Goal: Navigation & Orientation: Find specific page/section

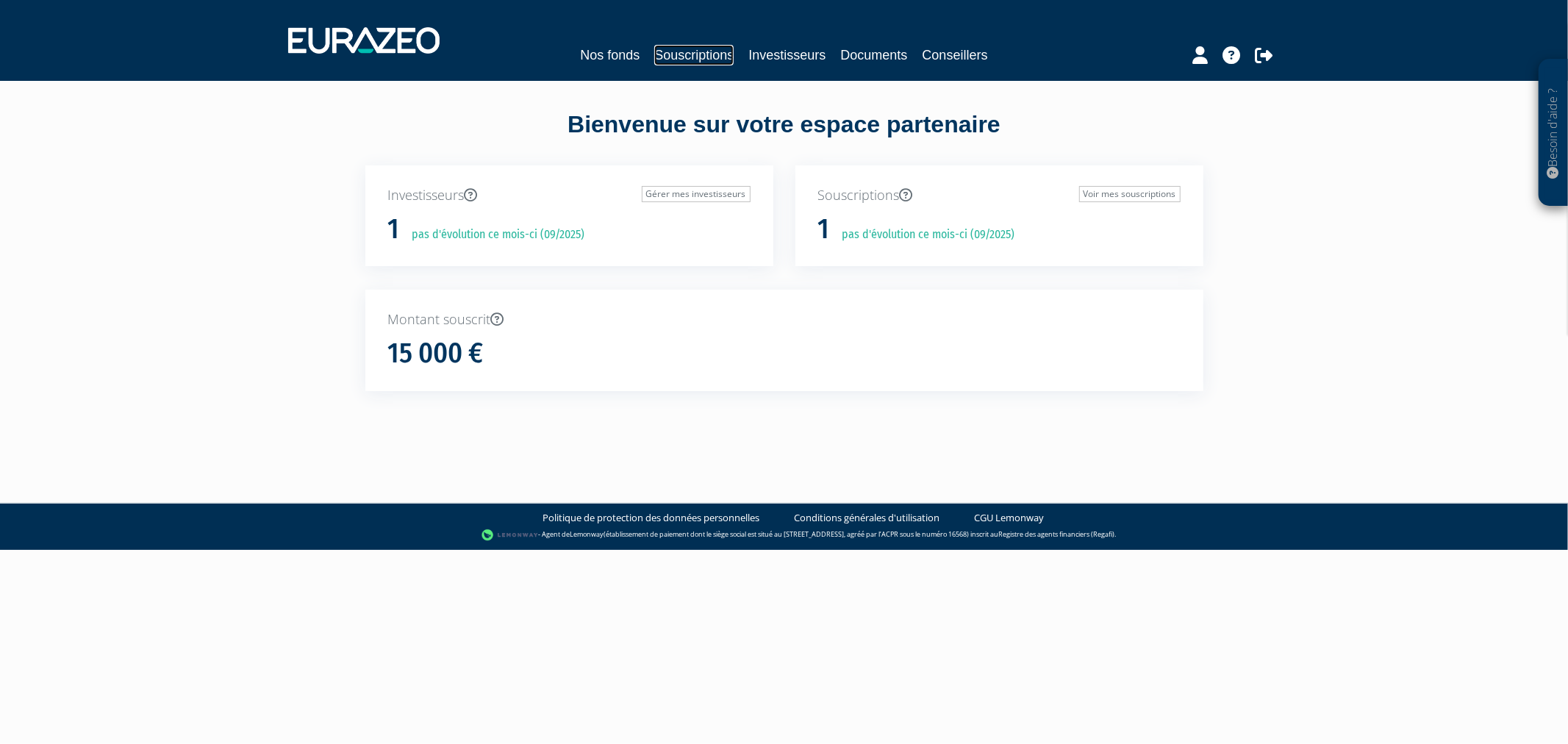
drag, startPoint x: 0, startPoint y: 0, endPoint x: 678, endPoint y: 47, distance: 679.6
click at [678, 47] on link "Souscriptions" at bounding box center [694, 55] width 80 height 21
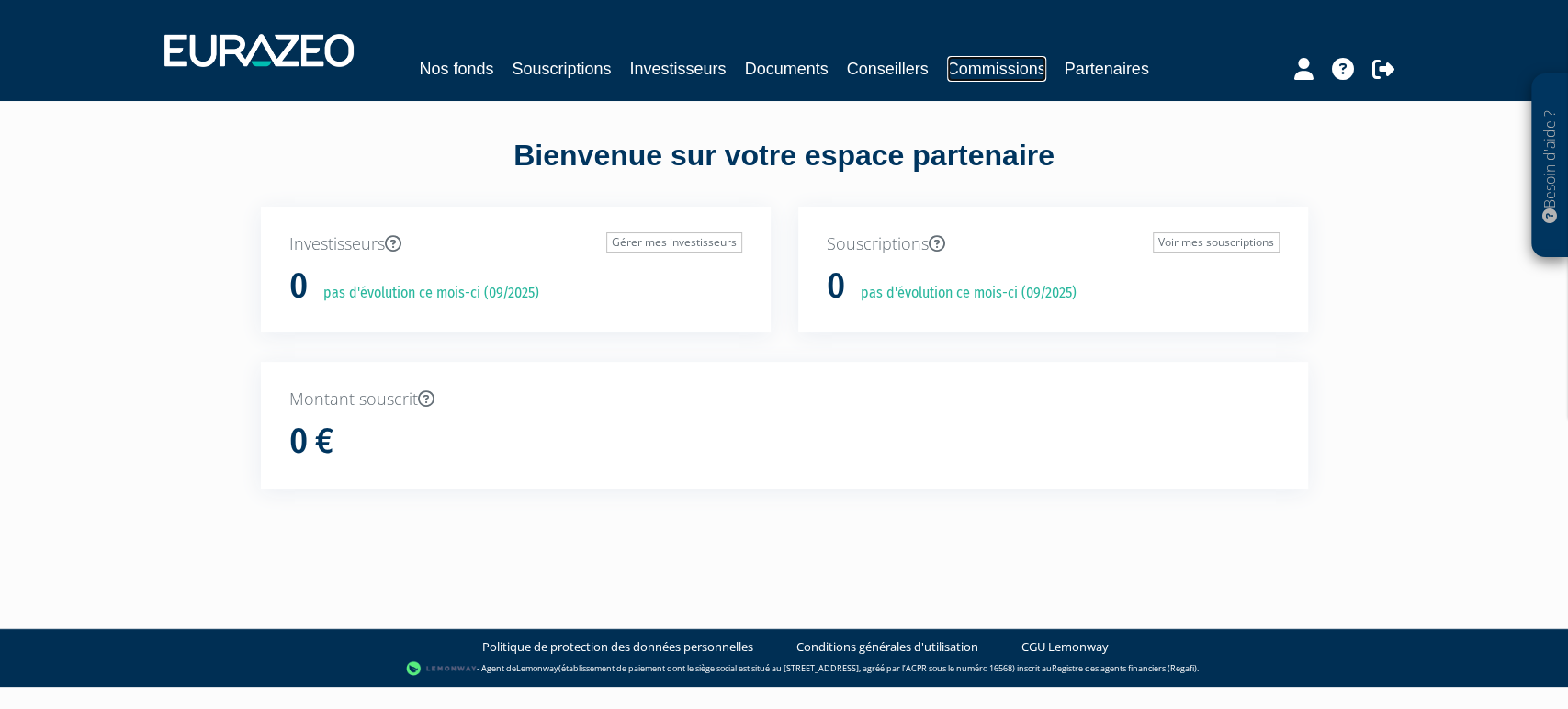
click at [1044, 65] on link "Commissions" at bounding box center [997, 69] width 100 height 26
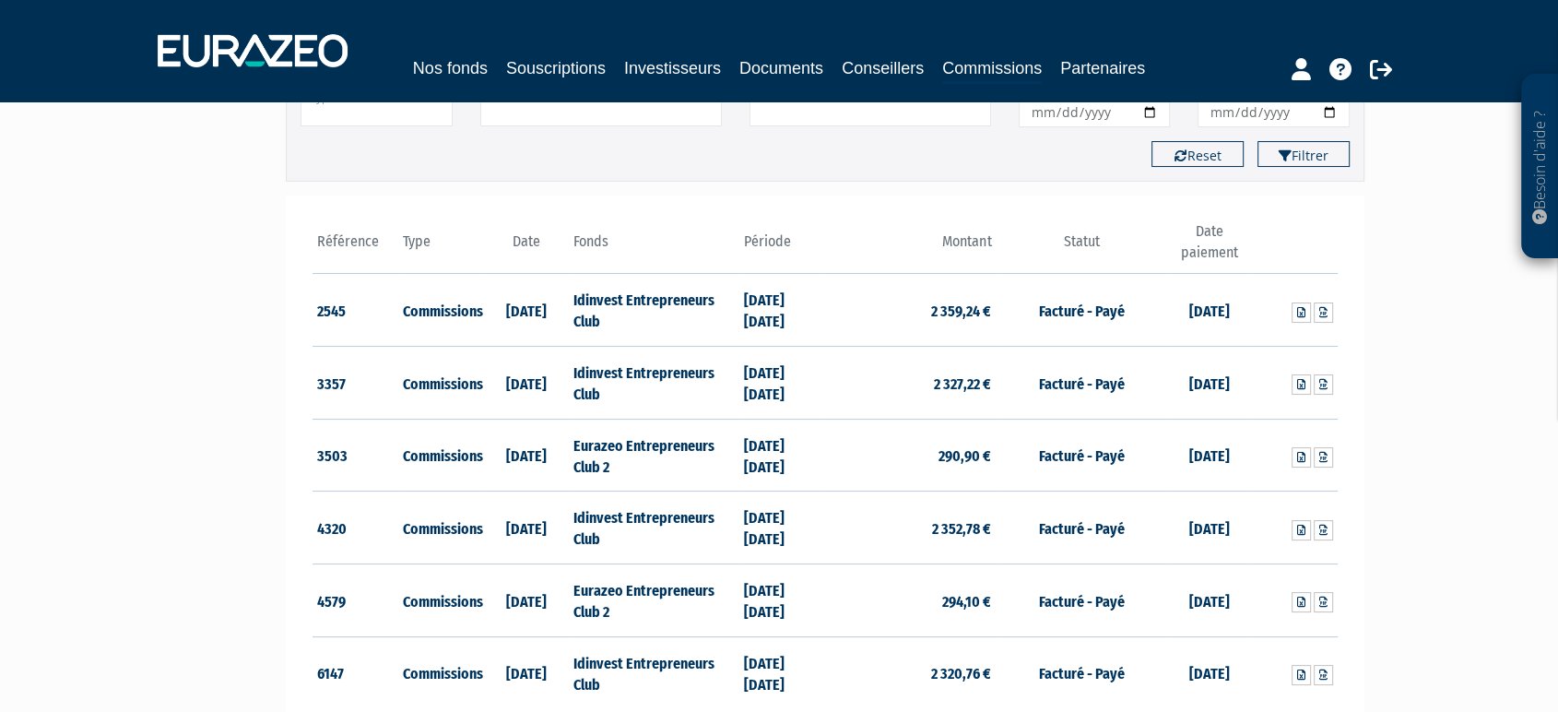
scroll to position [273, 0]
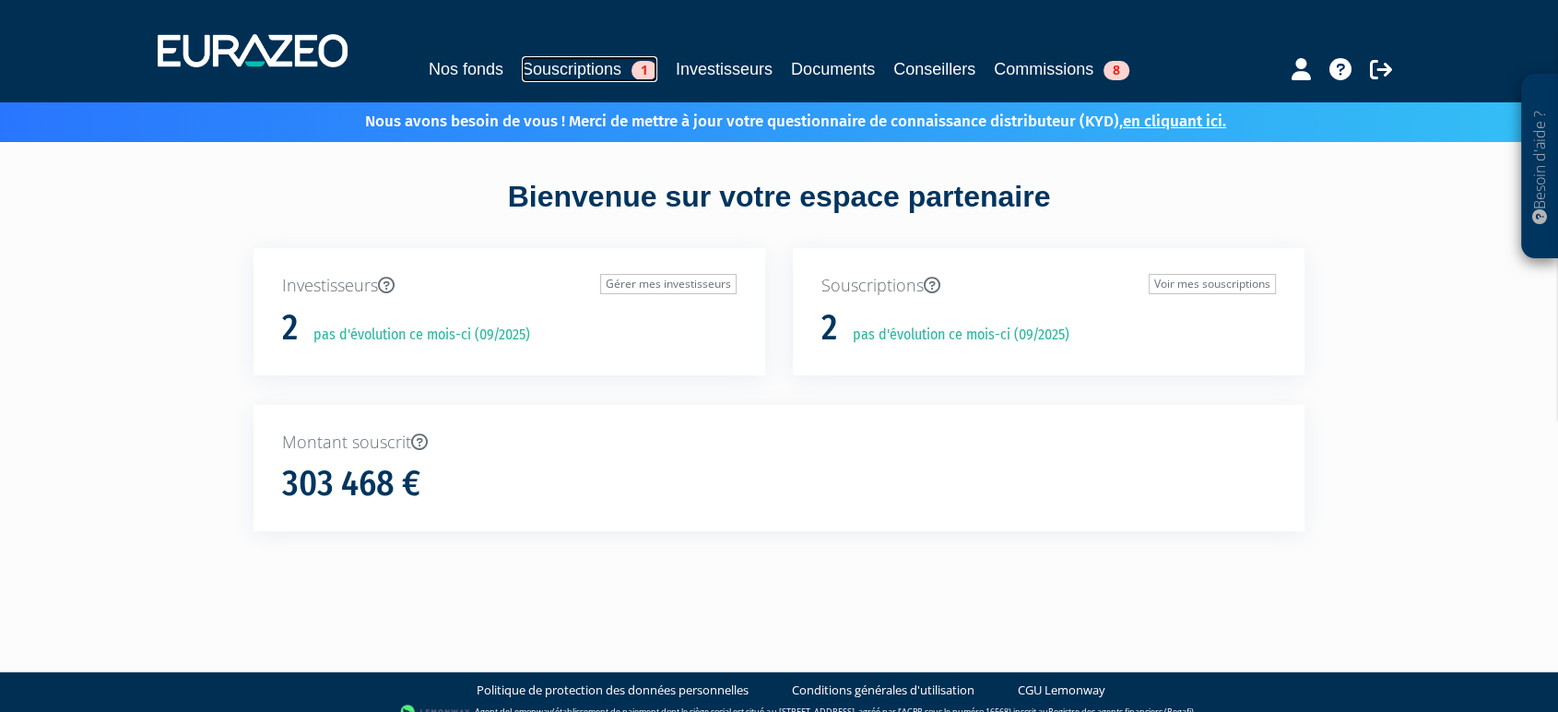
click at [536, 76] on link "Souscriptions 1" at bounding box center [590, 69] width 136 height 26
